Goal: Check status: Check status

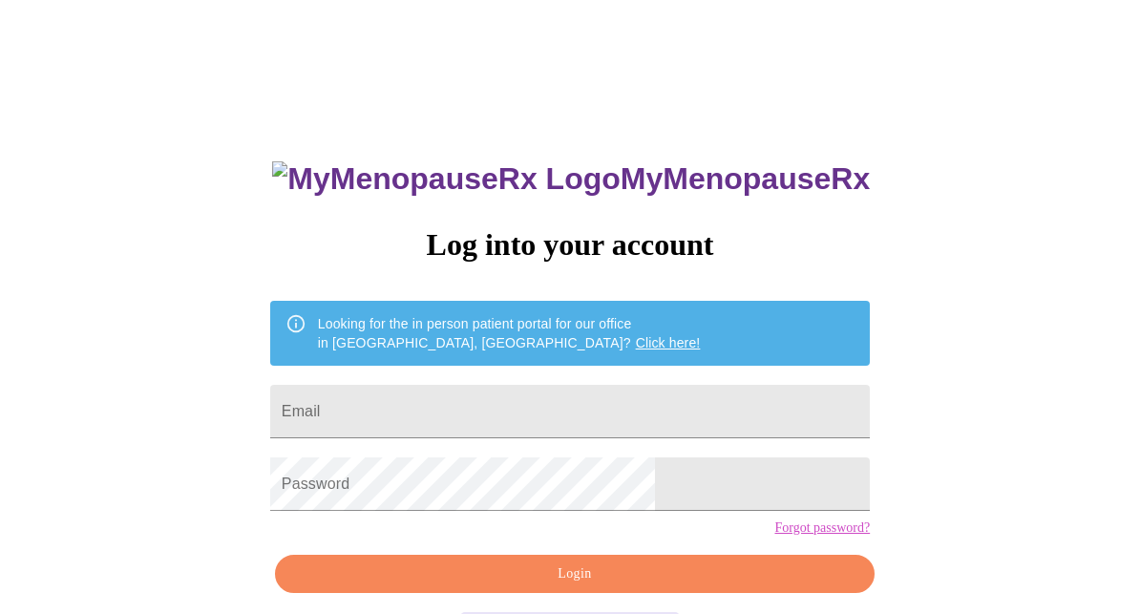
scroll to position [77, 0]
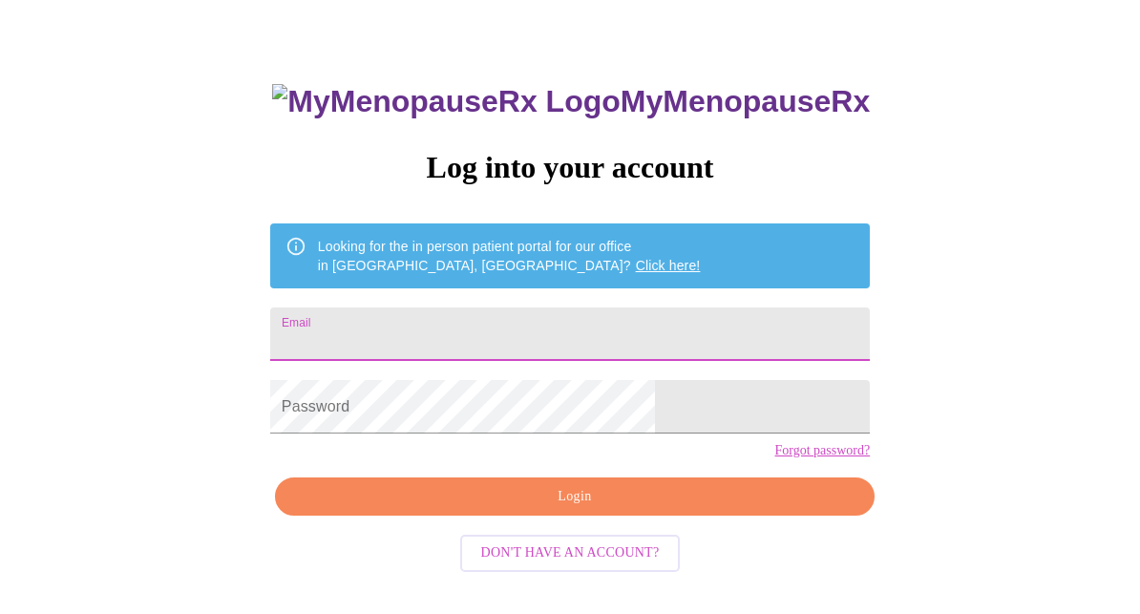
type input "[EMAIL_ADDRESS][DOMAIN_NAME]"
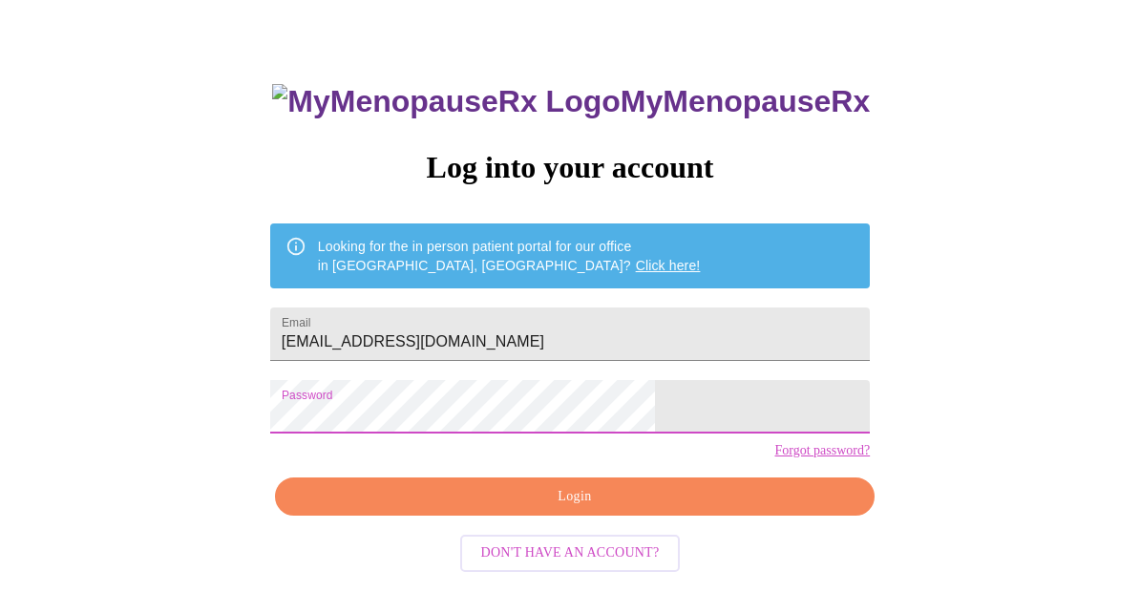
click at [553, 509] on span "Login" at bounding box center [574, 497] width 555 height 24
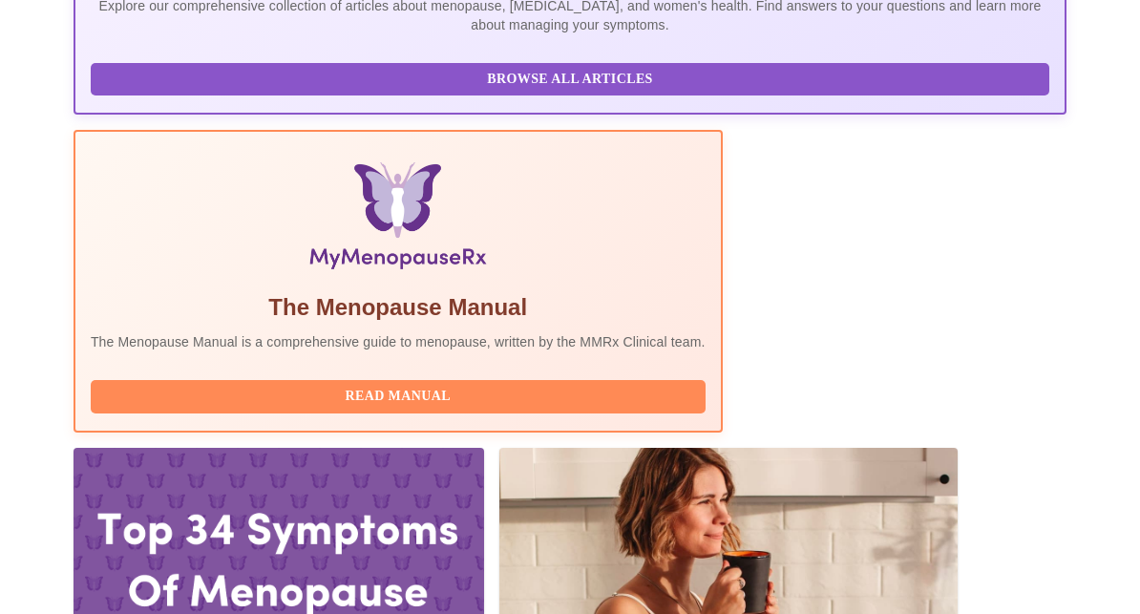
scroll to position [521, 0]
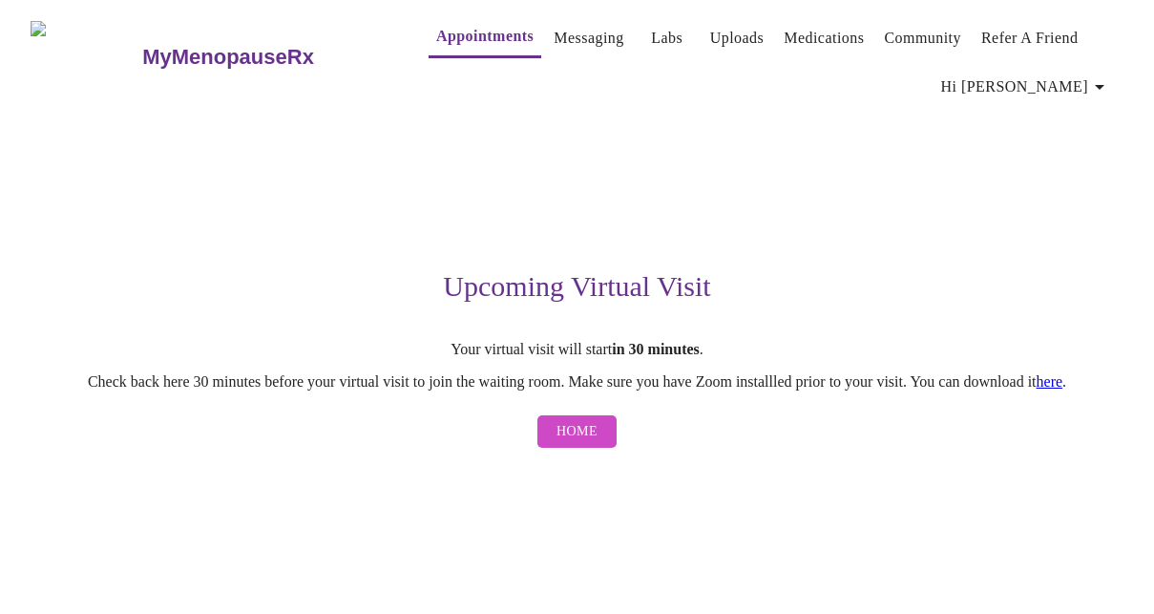
click at [1092, 216] on div "Upcoming Virtual Visit Your virtual visit will start in 30 minutes . Check back…" at bounding box center [577, 281] width 1093 height 351
click at [585, 432] on span "Home" at bounding box center [576, 432] width 41 height 24
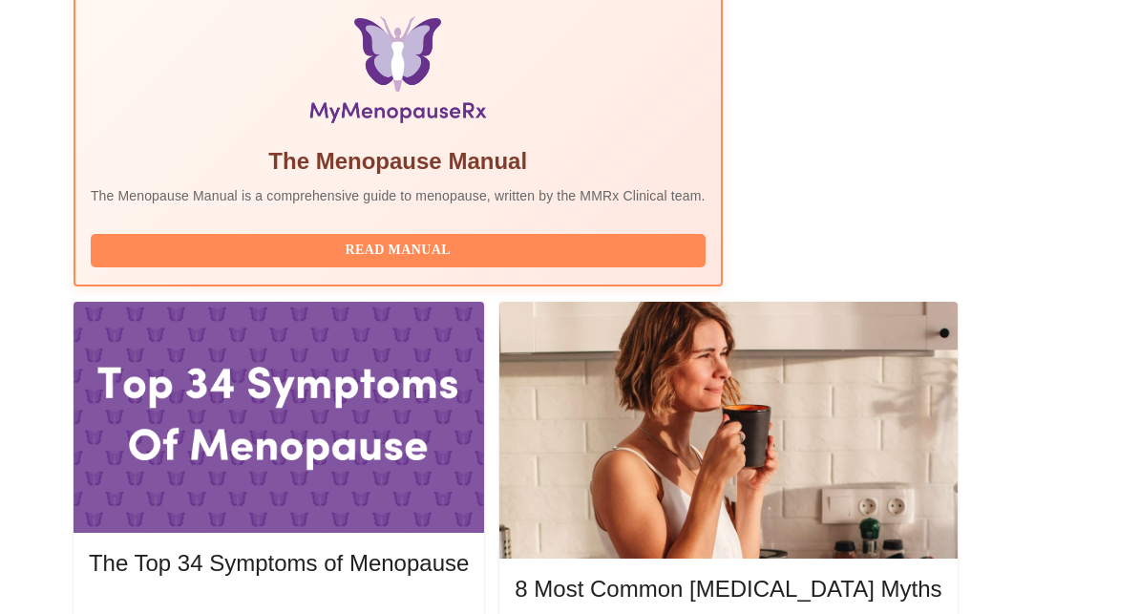
scroll to position [713, 0]
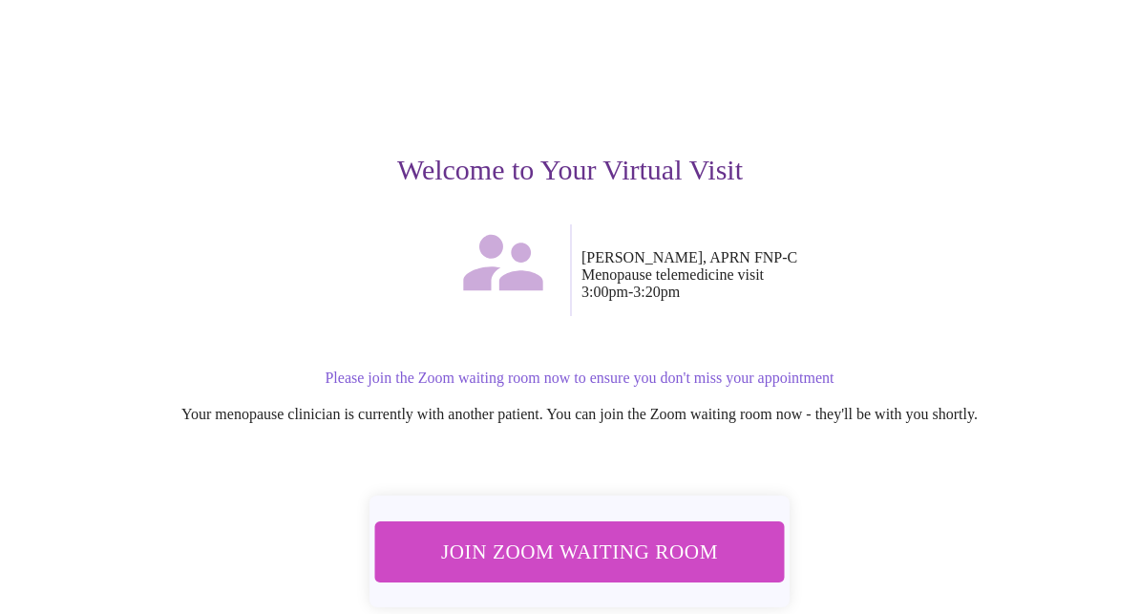
scroll to position [115, 0]
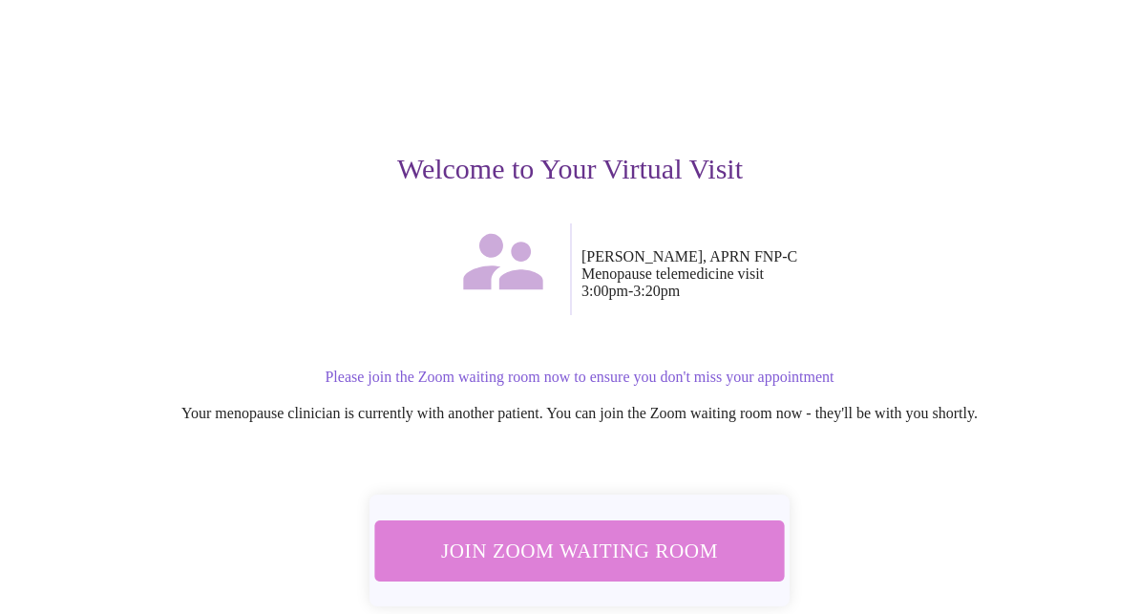
click at [594, 534] on span "Join Zoom Waiting Room" at bounding box center [579, 550] width 359 height 35
